Goal: Transaction & Acquisition: Obtain resource

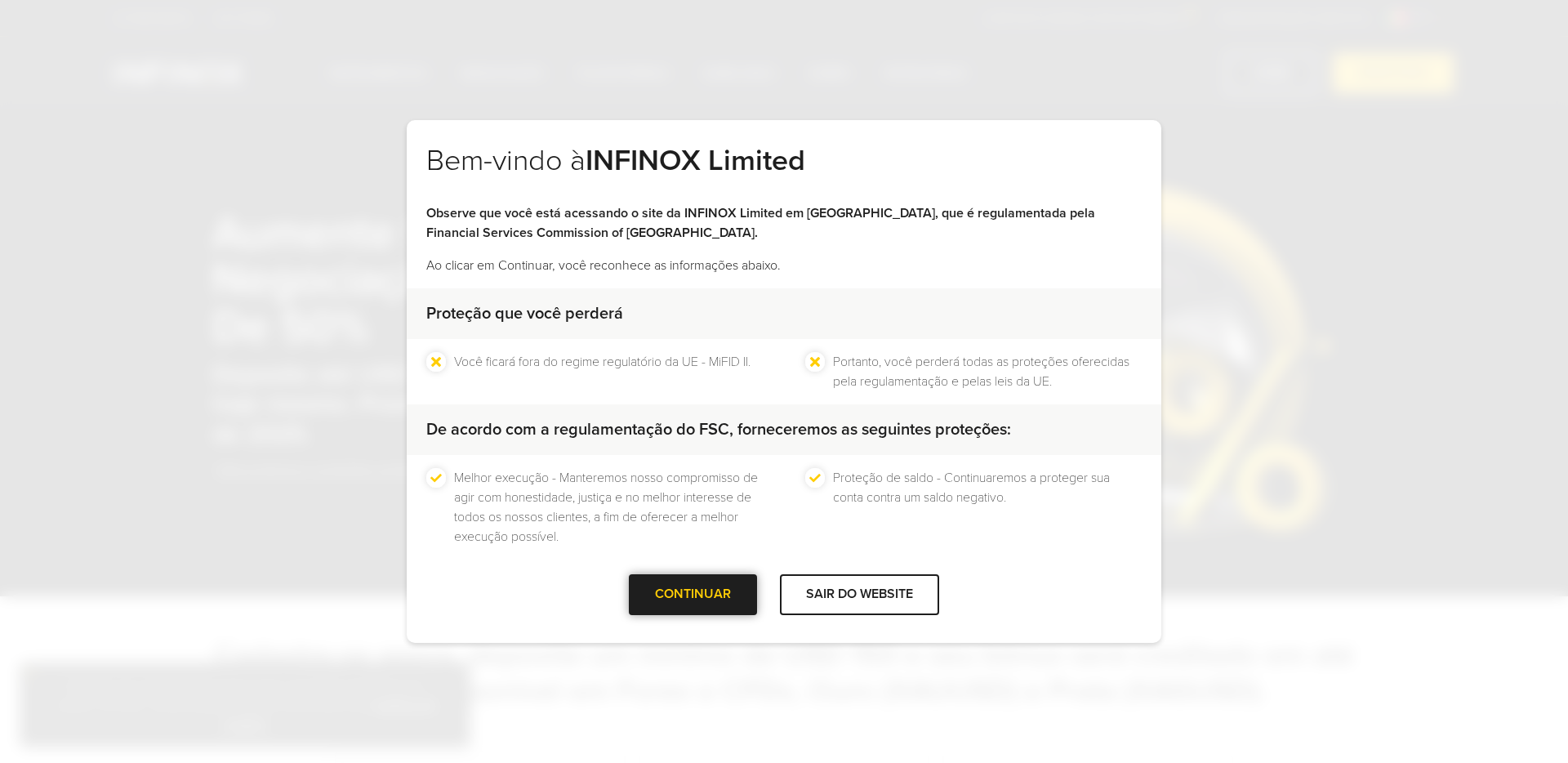
click at [694, 595] on div at bounding box center [694, 595] width 0 height 0
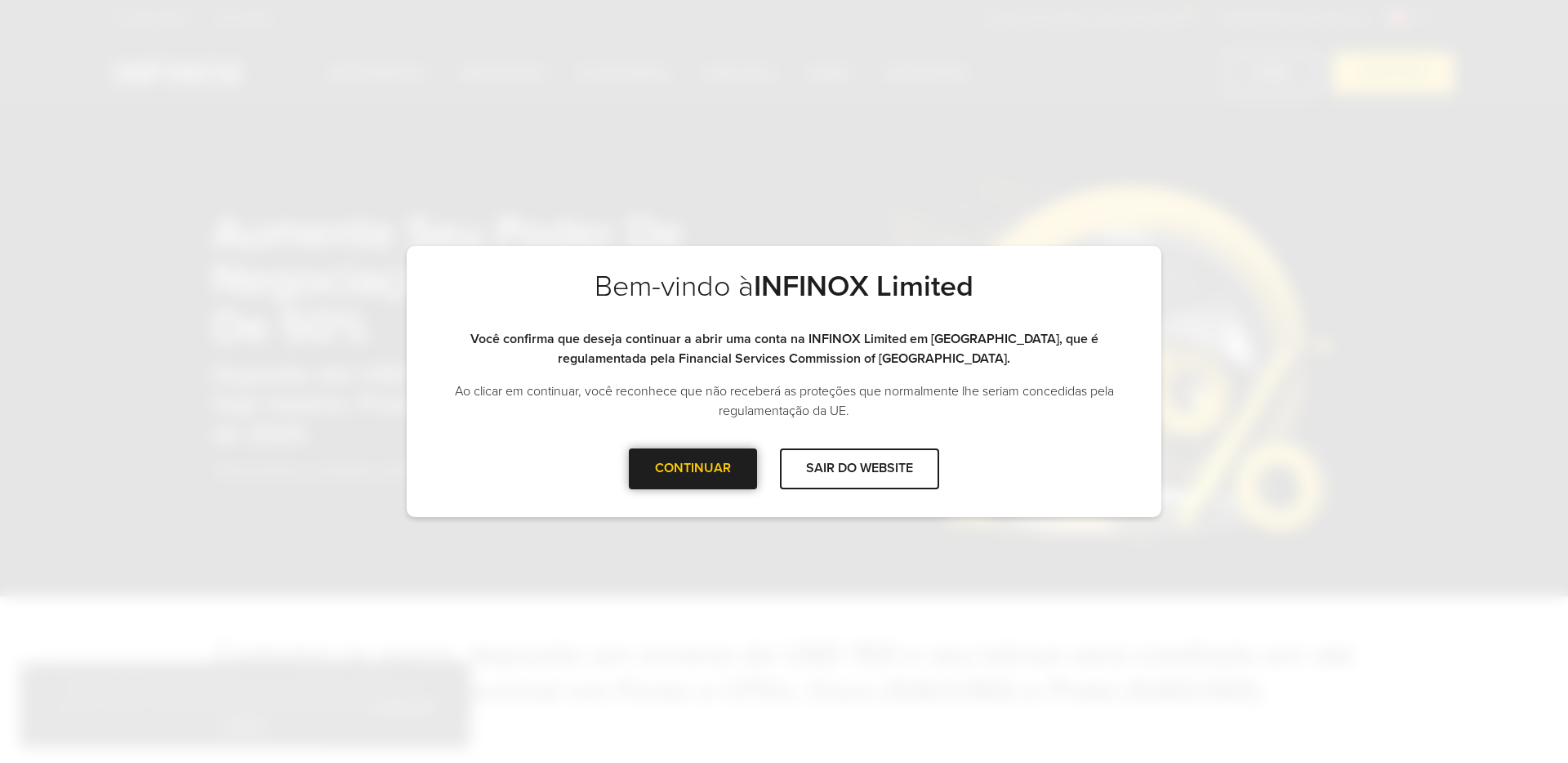
click at [704, 476] on div "CONTINUAR" at bounding box center [693, 468] width 128 height 40
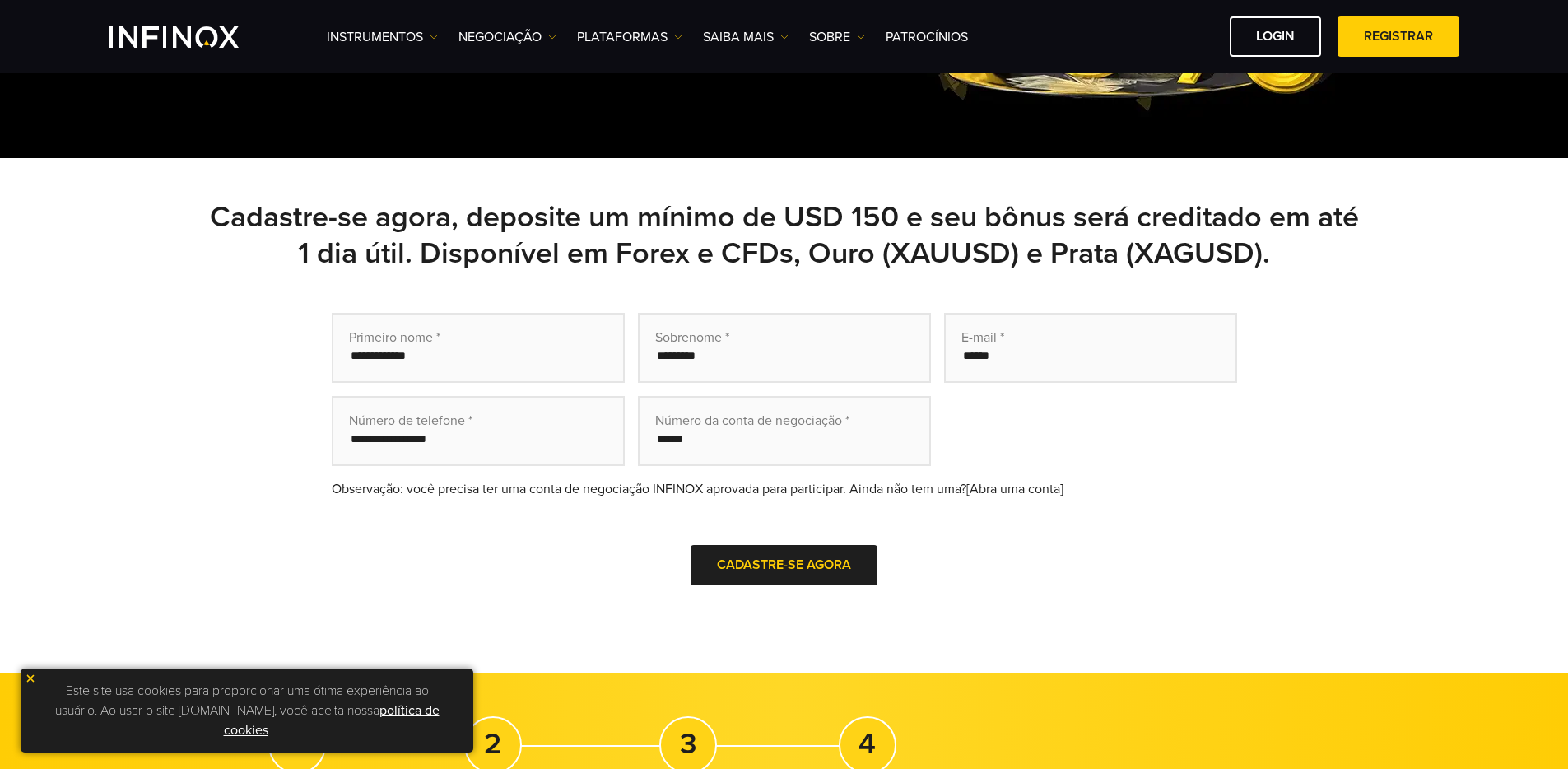
scroll to position [427, 0]
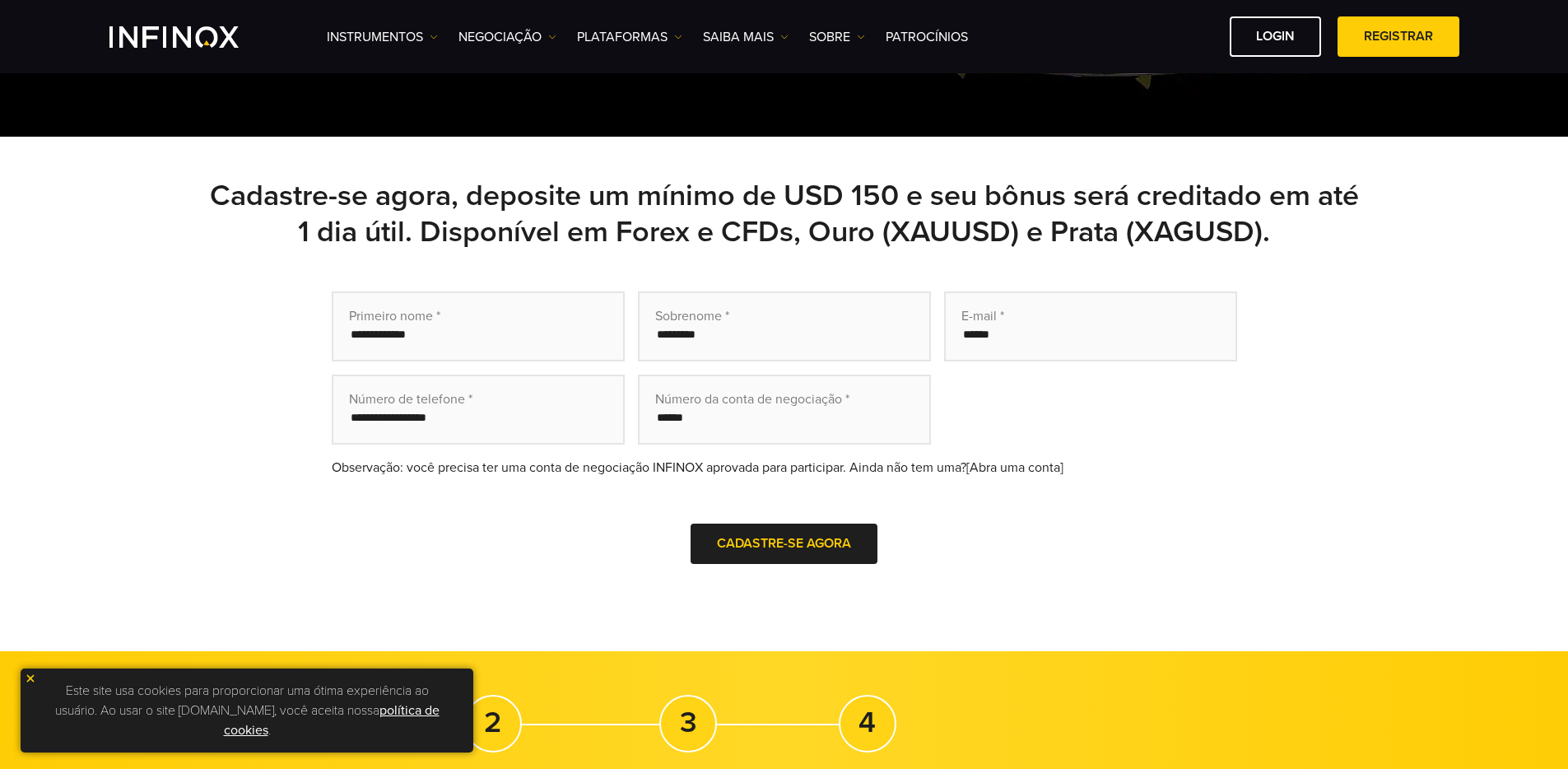
click at [512, 321] on input "text" at bounding box center [478, 327] width 293 height 70
type input "*****"
click at [732, 331] on input "text" at bounding box center [784, 327] width 293 height 70
type input "*******"
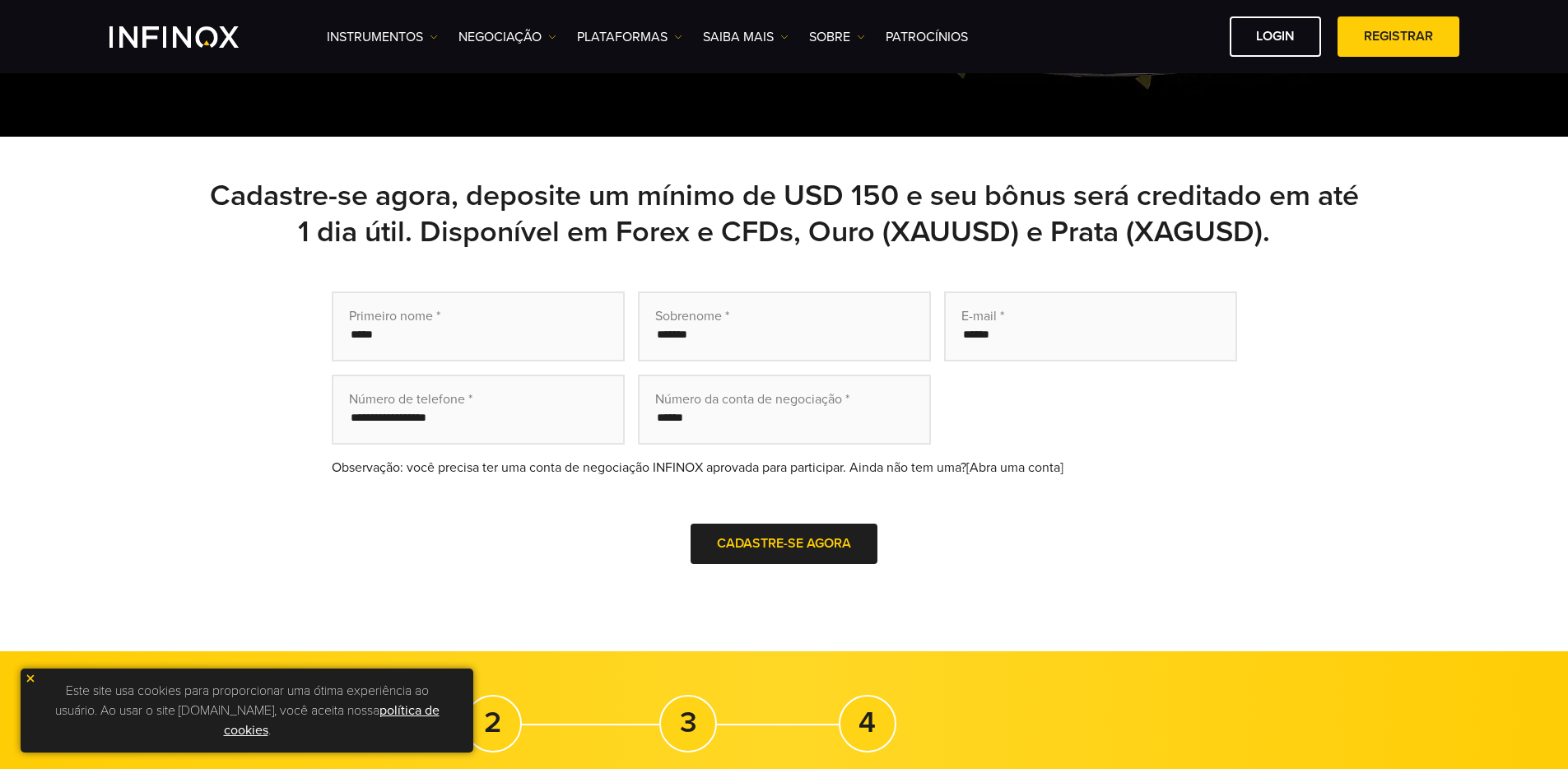
click at [1027, 352] on input "email" at bounding box center [1090, 327] width 293 height 70
click at [1030, 342] on input "email" at bounding box center [1090, 327] width 293 height 70
type input "**********"
type input "*********"
click at [827, 416] on input "text" at bounding box center [784, 409] width 293 height 70
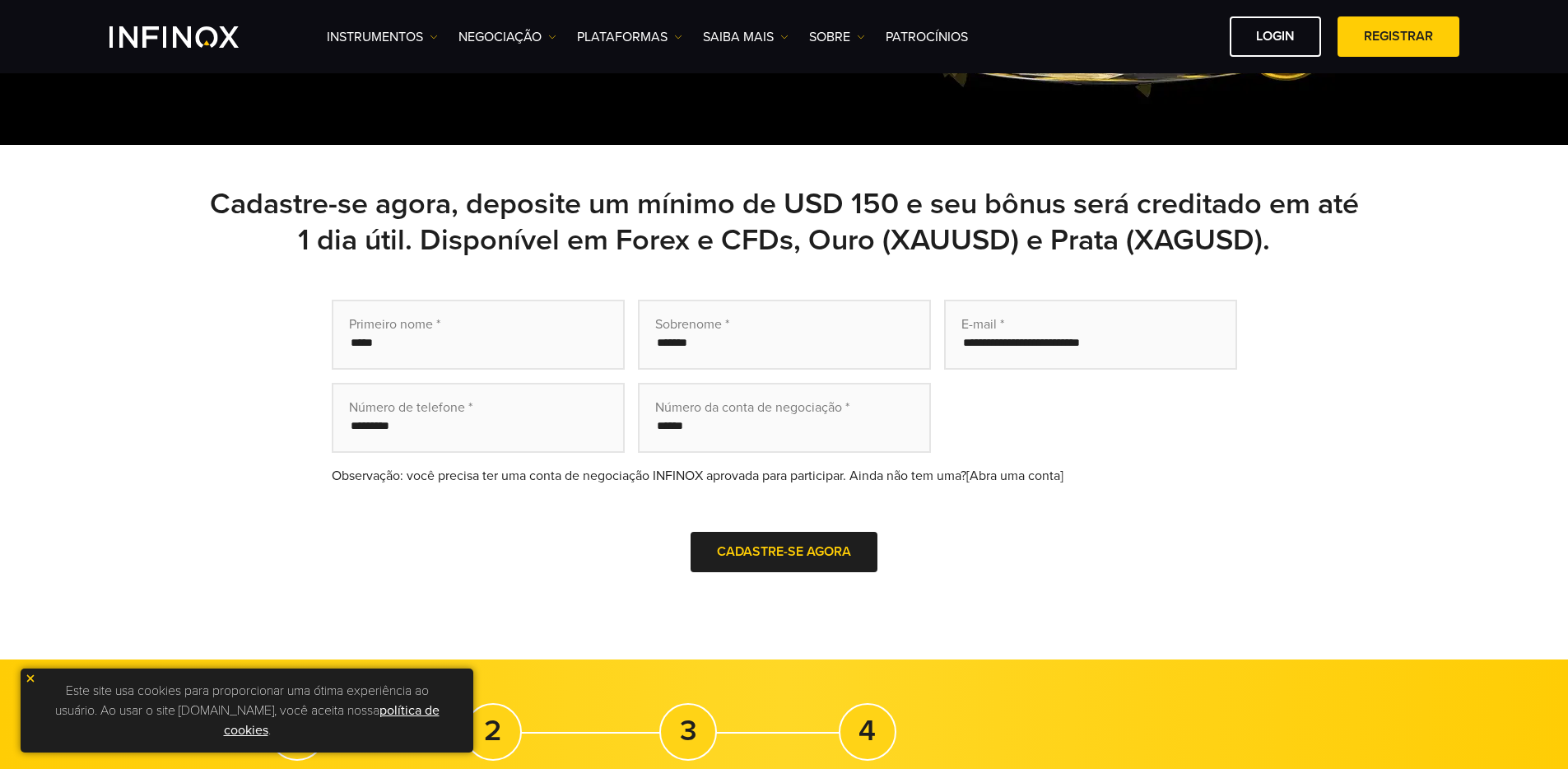
scroll to position [408, 0]
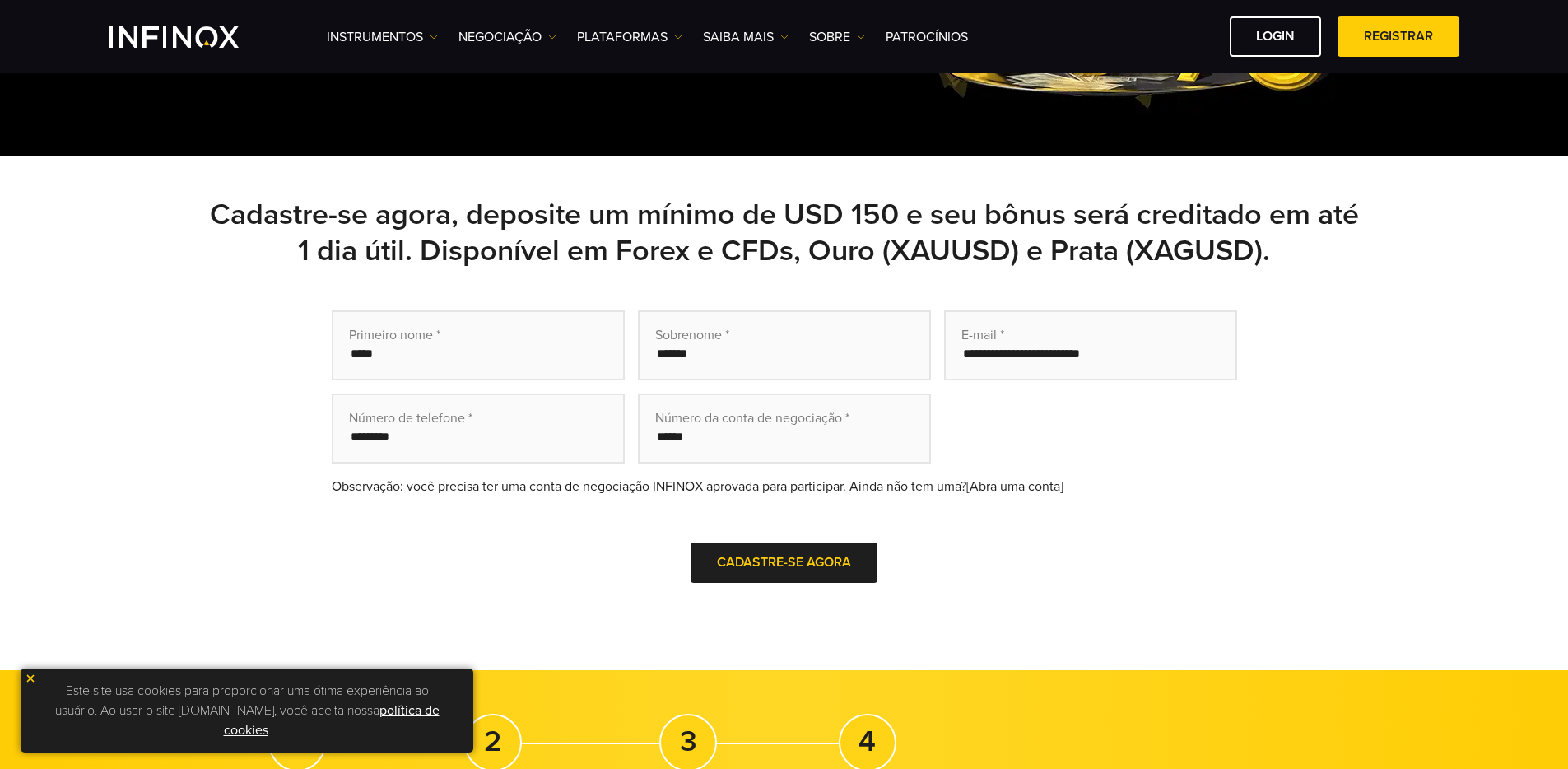
drag, startPoint x: 846, startPoint y: 415, endPoint x: 657, endPoint y: 411, distance: 189.0
click at [652, 409] on input "text" at bounding box center [784, 428] width 293 height 70
drag, startPoint x: 657, startPoint y: 411, endPoint x: 856, endPoint y: 416, distance: 199.1
click at [855, 416] on input "text" at bounding box center [784, 428] width 293 height 70
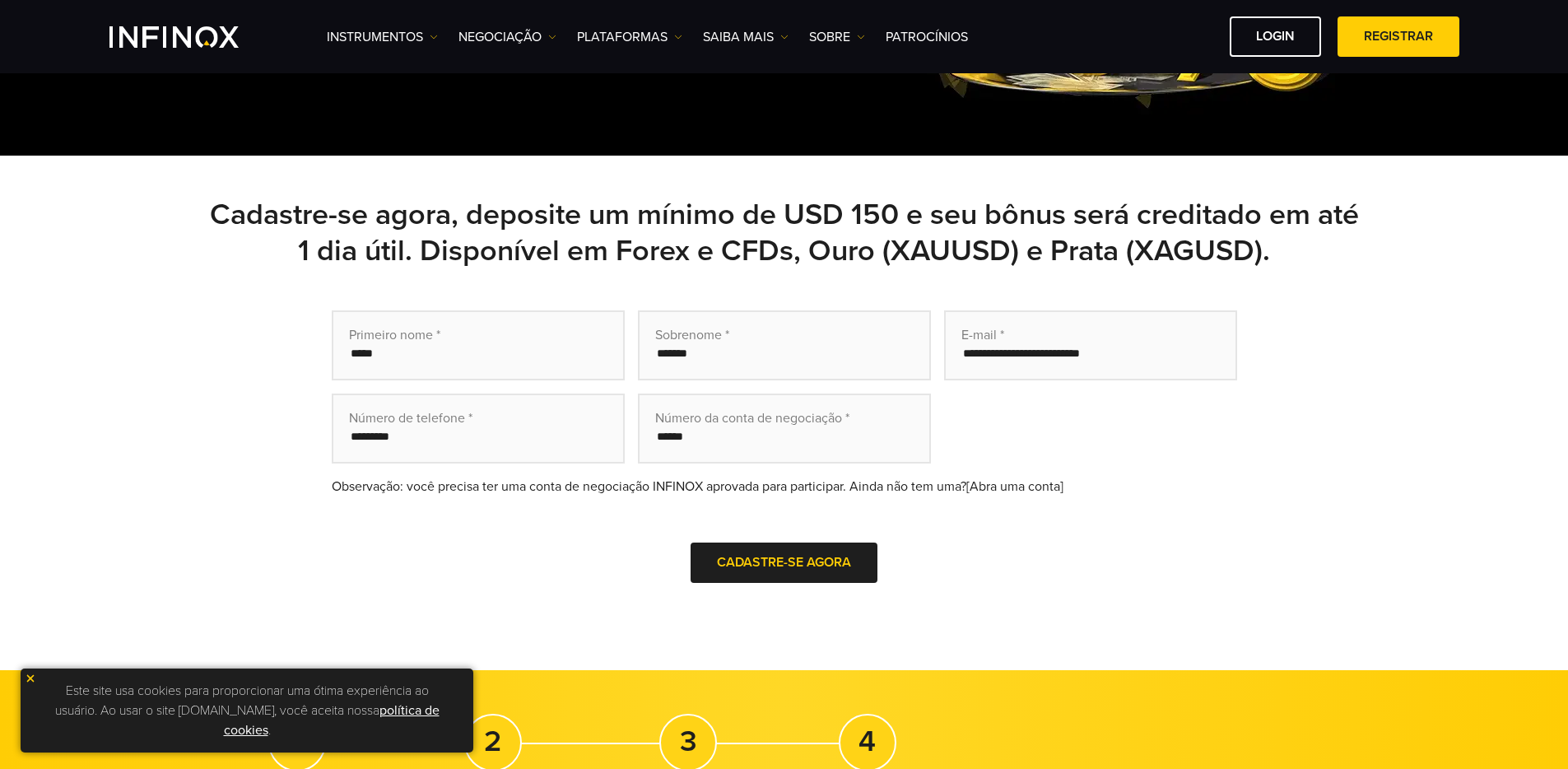
click at [840, 418] on input "text" at bounding box center [784, 428] width 293 height 70
drag, startPoint x: 840, startPoint y: 418, endPoint x: 850, endPoint y: 416, distance: 10.2
click at [842, 417] on input "text" at bounding box center [784, 428] width 293 height 70
click at [843, 418] on input "text" at bounding box center [784, 428] width 293 height 70
drag, startPoint x: 853, startPoint y: 417, endPoint x: 730, endPoint y: 421, distance: 123.1
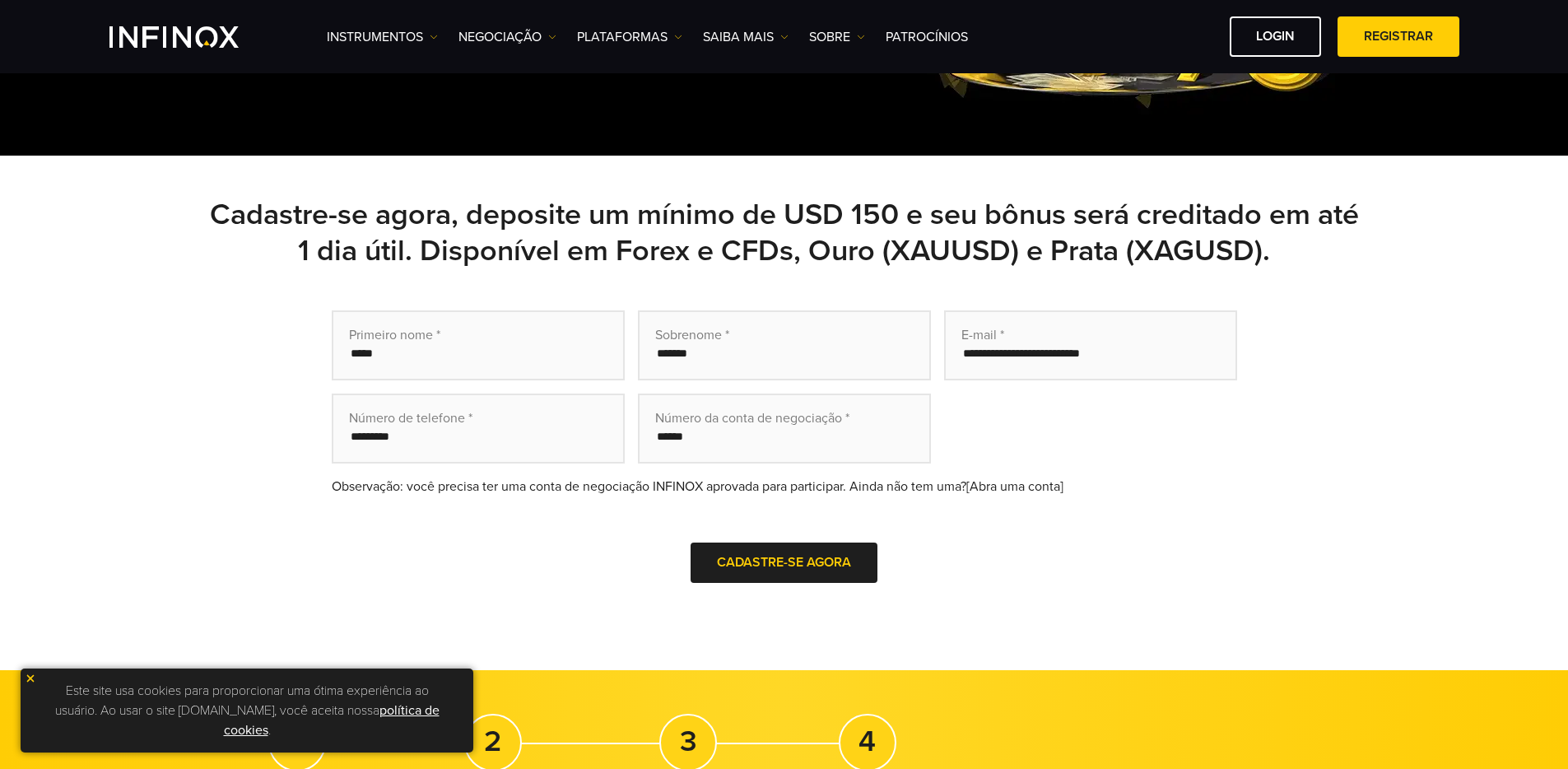
click at [730, 421] on input "text" at bounding box center [784, 428] width 293 height 70
drag, startPoint x: 532, startPoint y: 486, endPoint x: 703, endPoint y: 477, distance: 171.2
click at [703, 477] on div "Observação: você precisa ter uma conta de negociação INFINOX aprovada para part…" at bounding box center [784, 486] width 906 height 20
copy div "conta de negociação INFINOX"
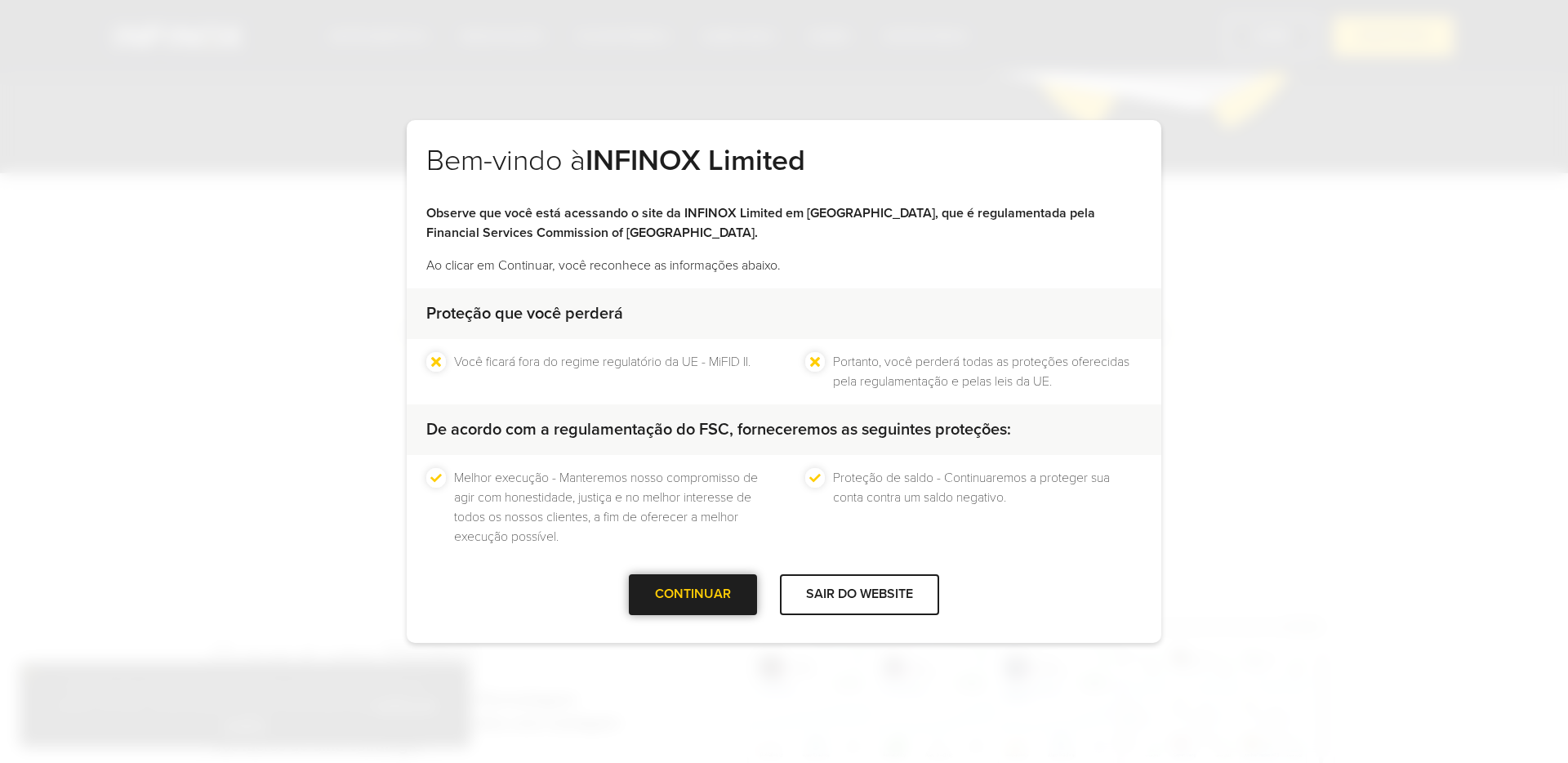
click at [713, 594] on div "CONTINUAR" at bounding box center [693, 594] width 128 height 40
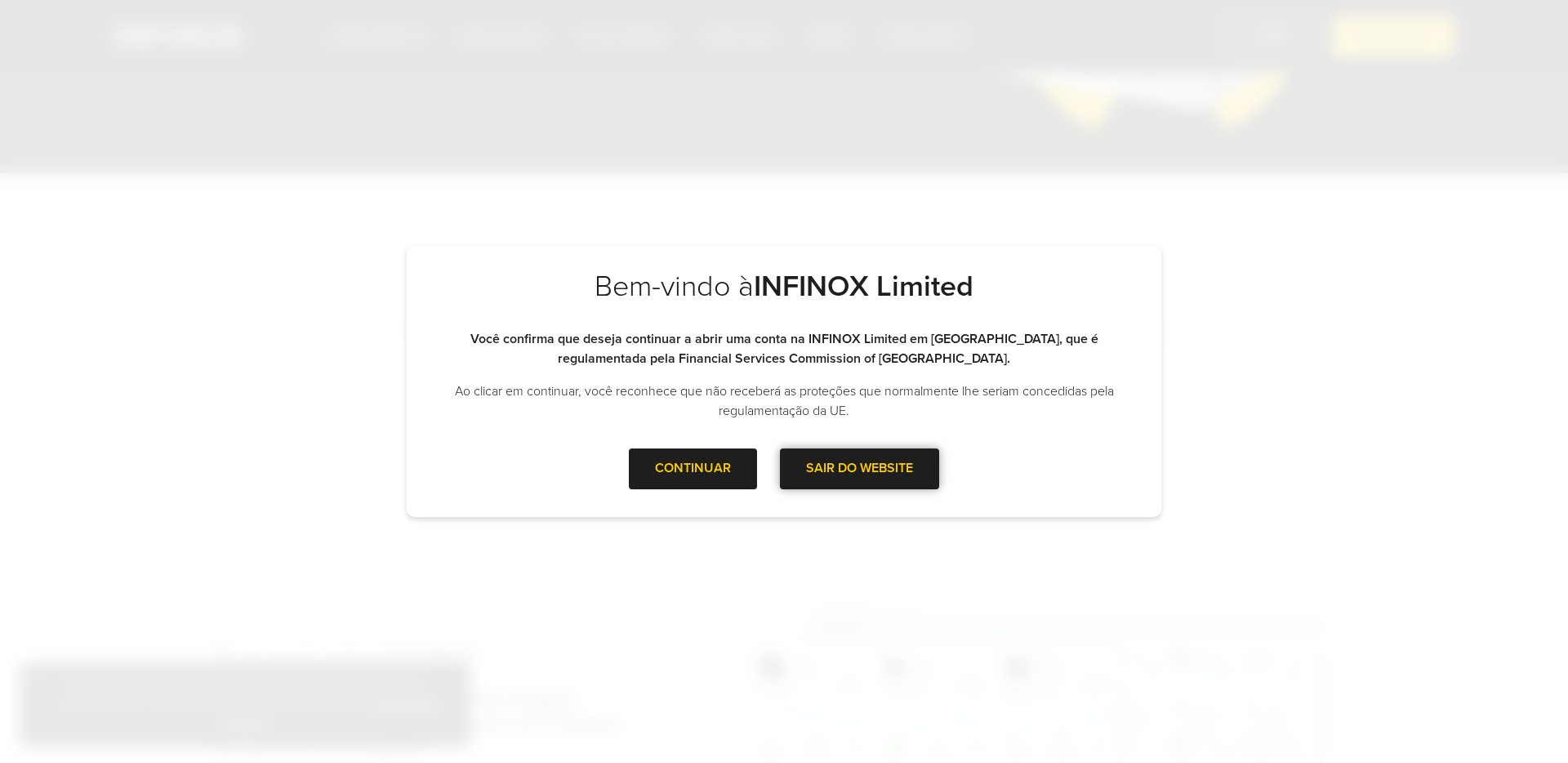
click at [860, 469] on div at bounding box center [860, 469] width 0 height 0
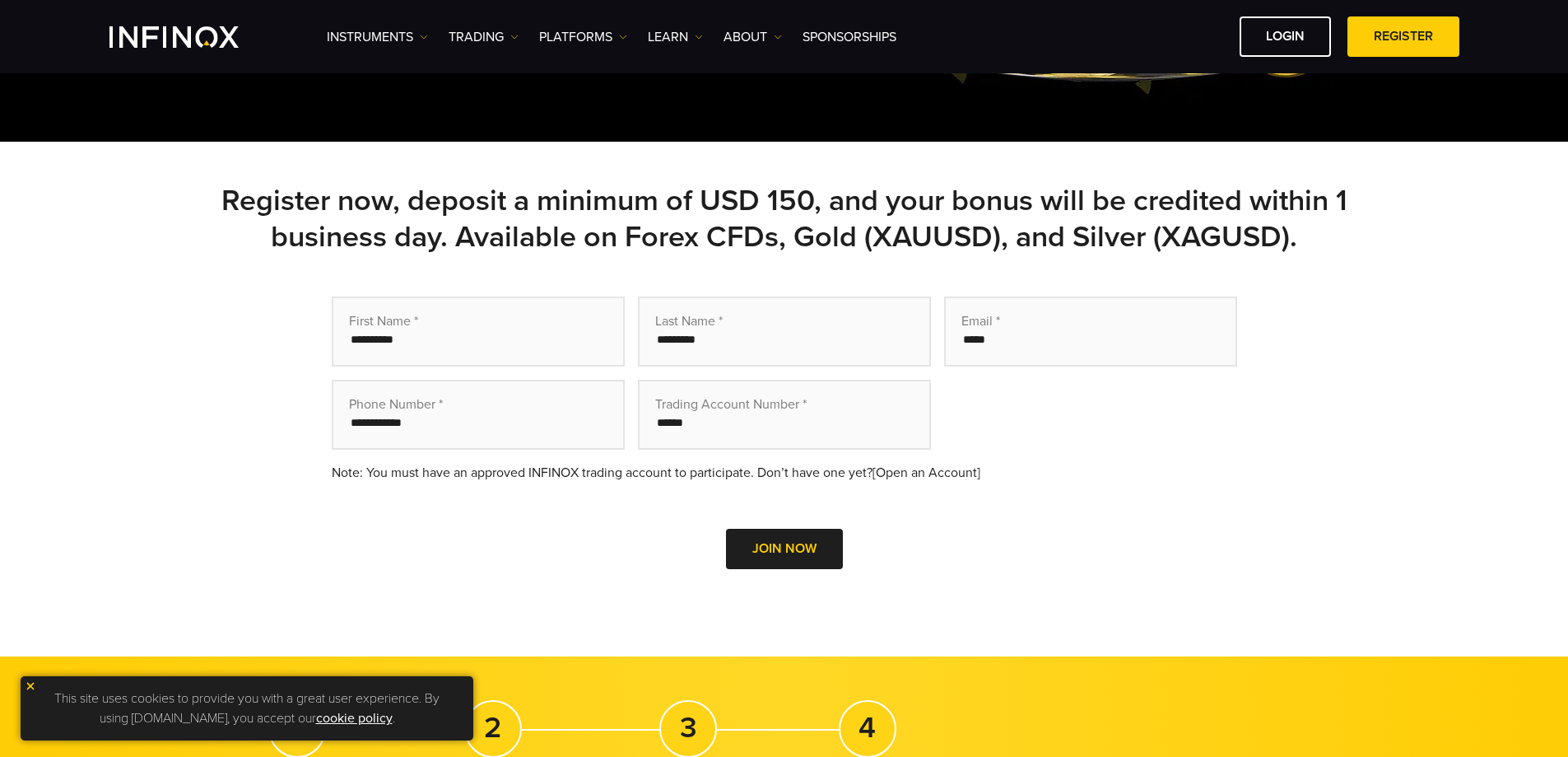
drag, startPoint x: 688, startPoint y: 402, endPoint x: 783, endPoint y: 404, distance: 95.0
click at [782, 404] on input "text" at bounding box center [784, 415] width 293 height 70
click at [809, 407] on input "text" at bounding box center [784, 415] width 293 height 70
click at [803, 405] on input "text" at bounding box center [784, 415] width 293 height 70
click at [799, 405] on input "text" at bounding box center [784, 415] width 293 height 70
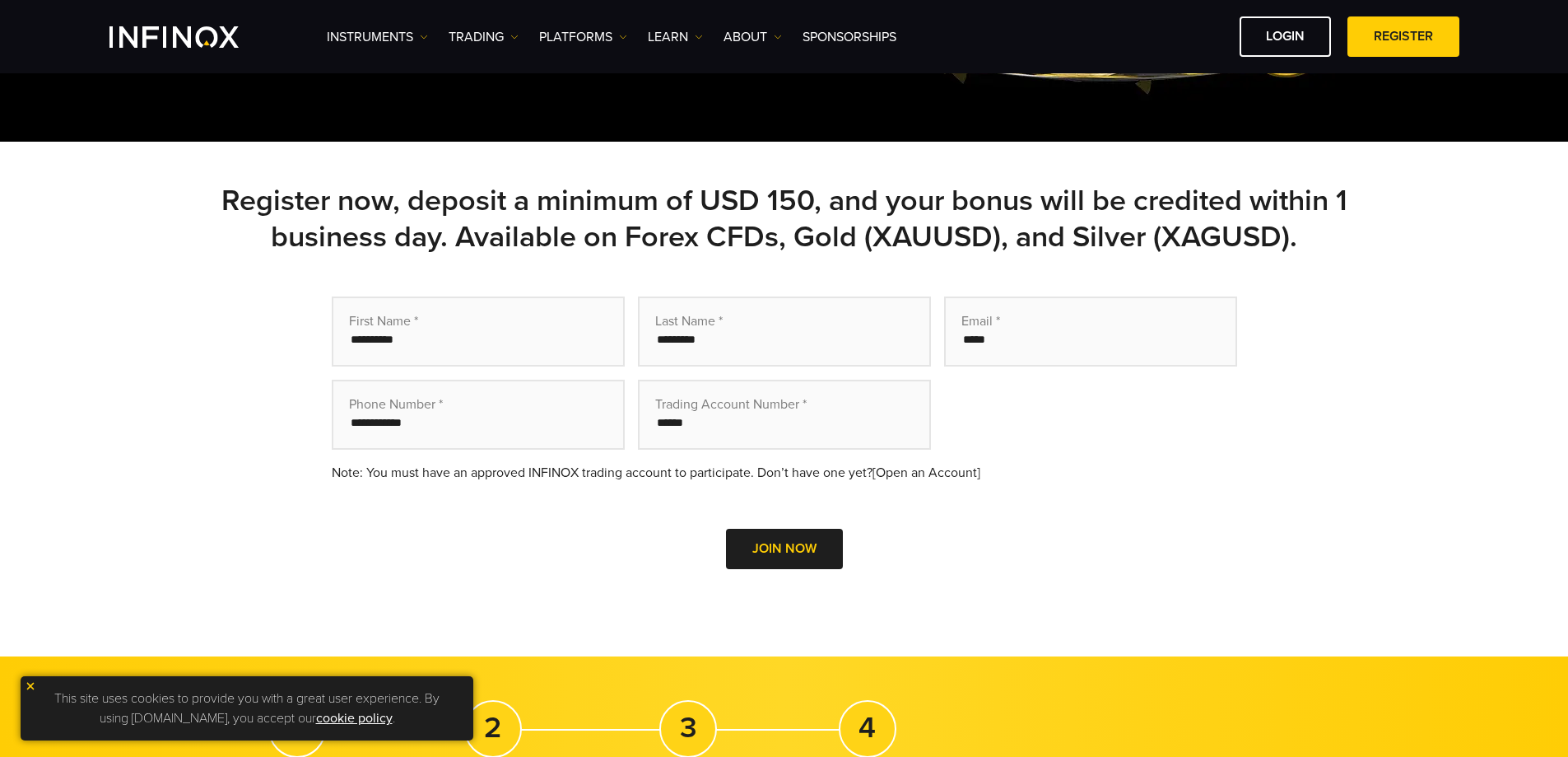
click at [799, 405] on input "text" at bounding box center [784, 415] width 293 height 70
drag, startPoint x: 799, startPoint y: 405, endPoint x: 692, endPoint y: 402, distance: 107.0
click at [698, 400] on input "text" at bounding box center [784, 415] width 293 height 70
click at [672, 405] on input "text" at bounding box center [784, 415] width 293 height 70
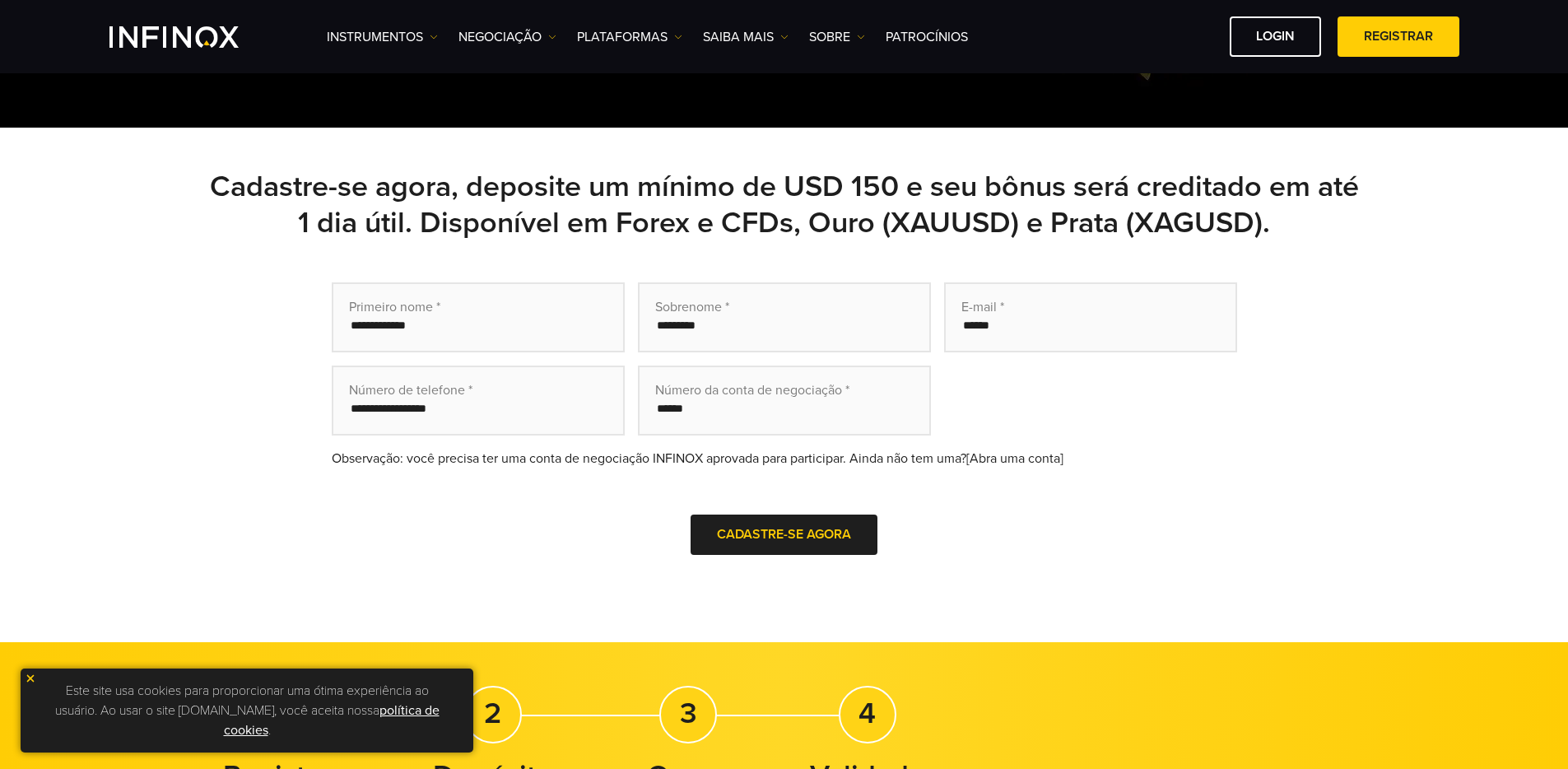
click at [853, 249] on div "Cadastre-se agora, deposite um mínimo de USD 150 e seu bônus será creditado em …" at bounding box center [784, 384] width 1152 height 432
